Goal: Task Accomplishment & Management: Complete application form

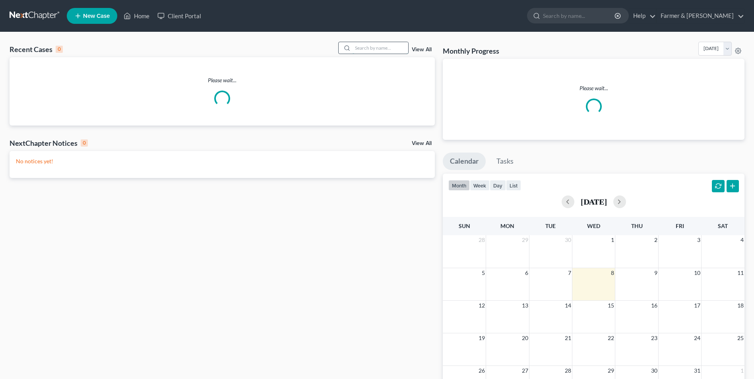
drag, startPoint x: 359, startPoint y: 44, endPoint x: 363, endPoint y: 45, distance: 4.4
click at [359, 44] on input "search" at bounding box center [381, 48] width 56 height 12
paste input "25-50156"
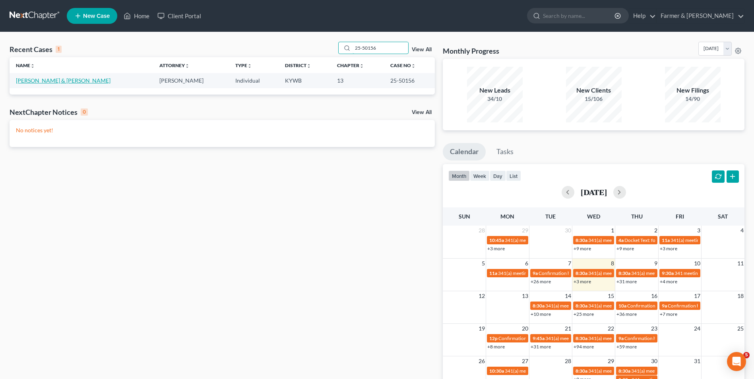
type input "25-50156"
click at [37, 83] on link "[PERSON_NAME] & [PERSON_NAME]" at bounding box center [63, 80] width 95 height 7
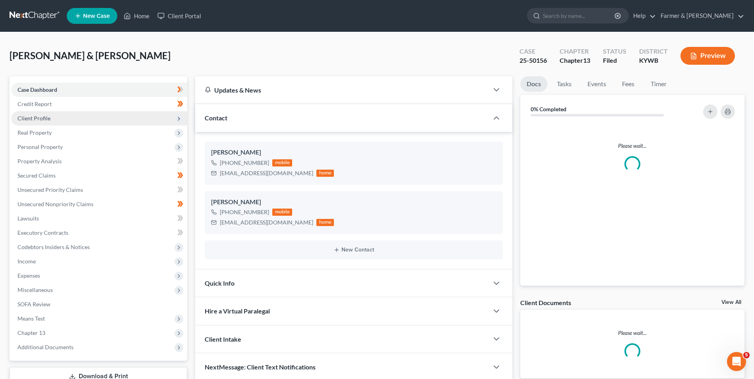
click at [59, 119] on span "Client Profile" at bounding box center [99, 118] width 176 height 14
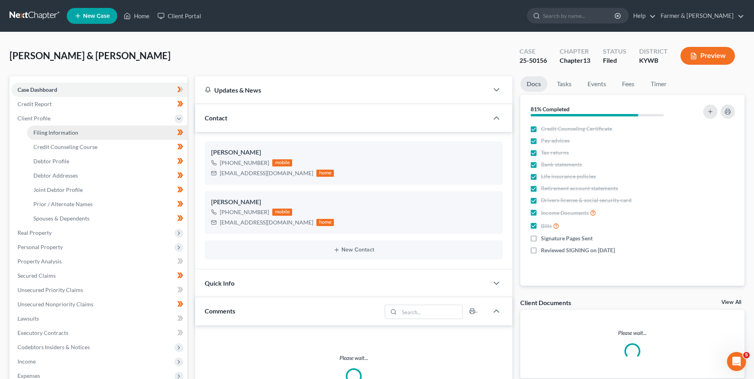
click at [64, 136] on span "Filing Information" at bounding box center [55, 132] width 45 height 7
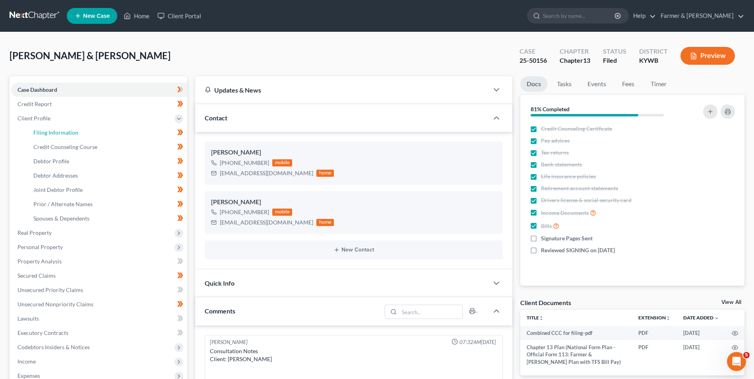
select select "1"
select select "3"
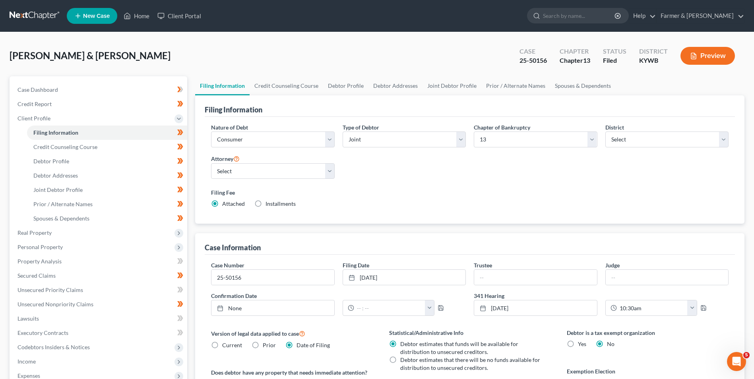
click at [45, 18] on link at bounding box center [35, 16] width 51 height 14
